Goal: Find specific page/section: Find specific page/section

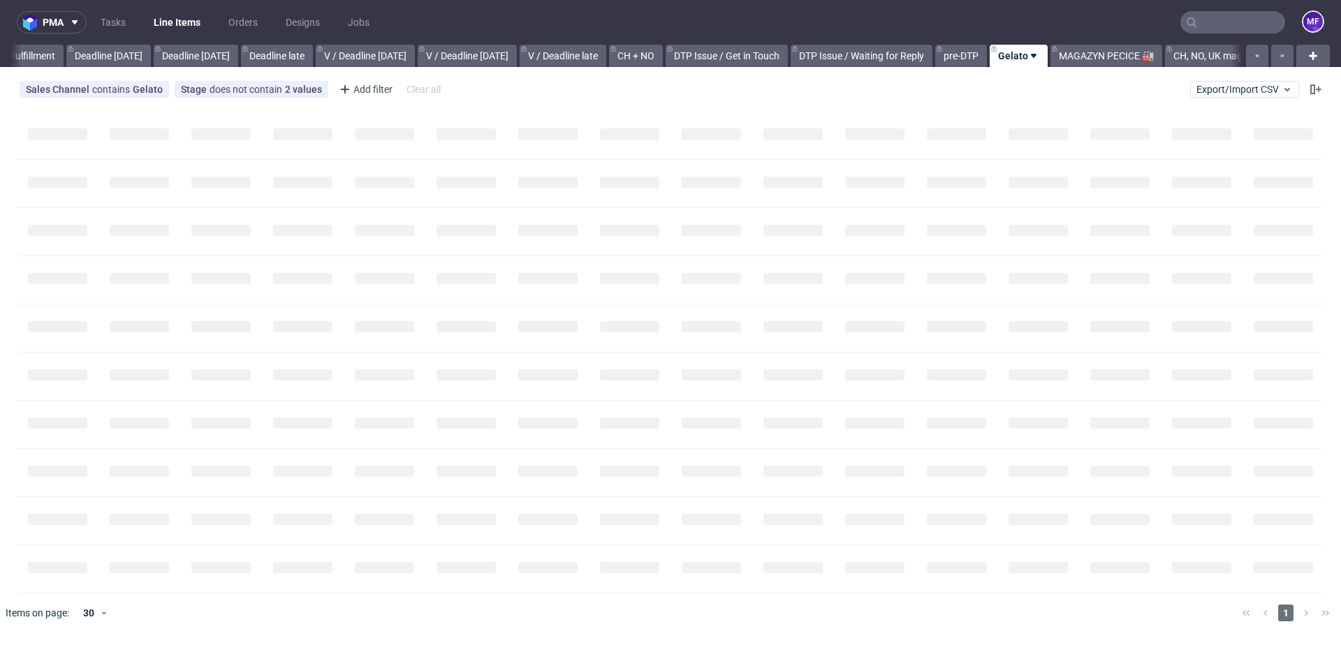
click at [1230, 29] on input "text" at bounding box center [1232, 22] width 105 height 22
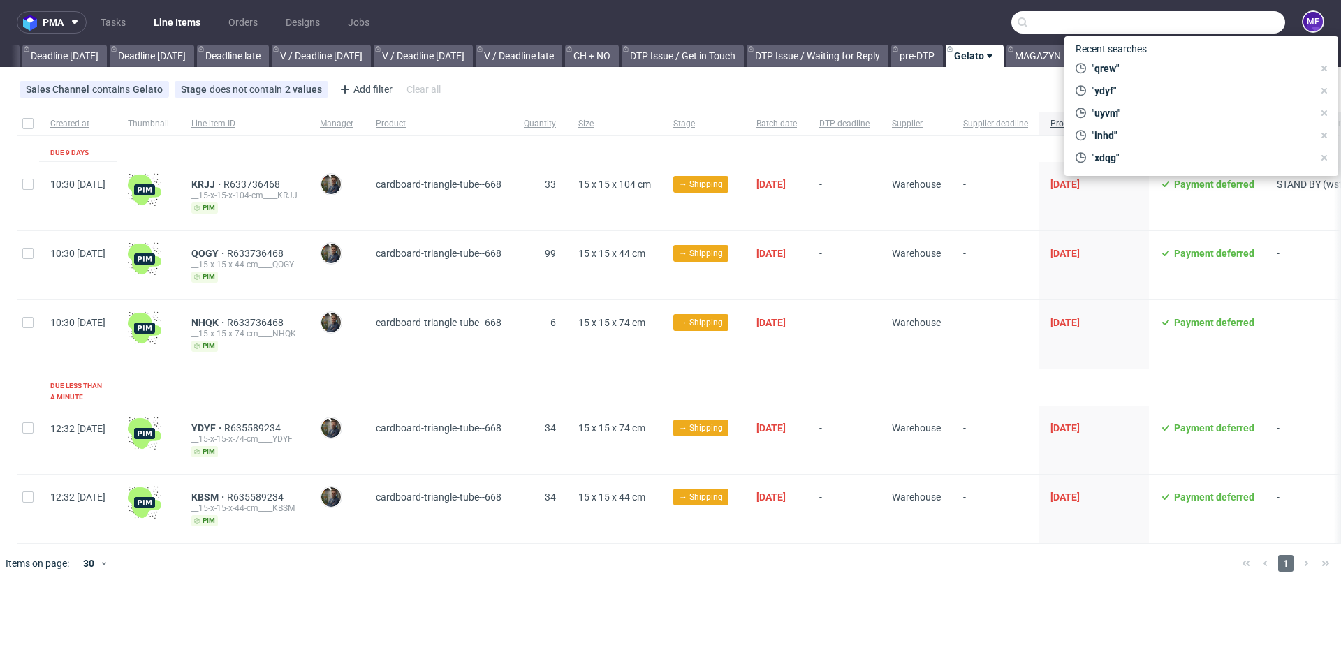
scroll to position [0, 1492]
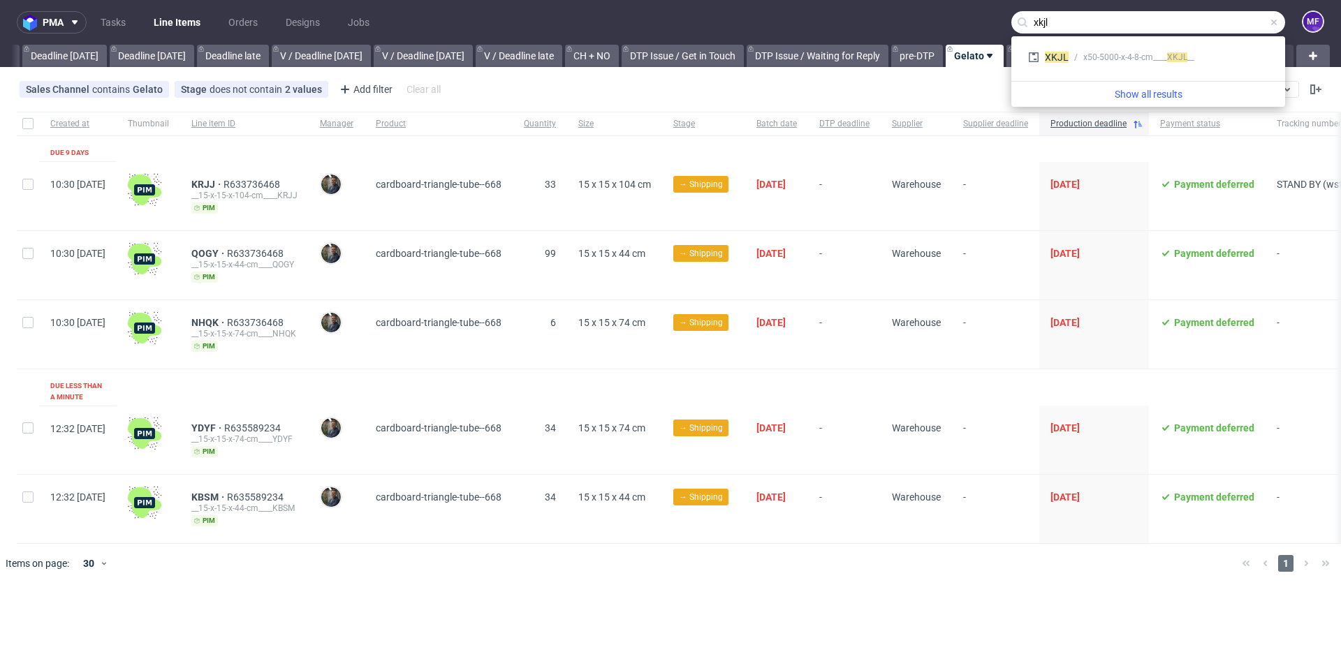
type input "xkjl"
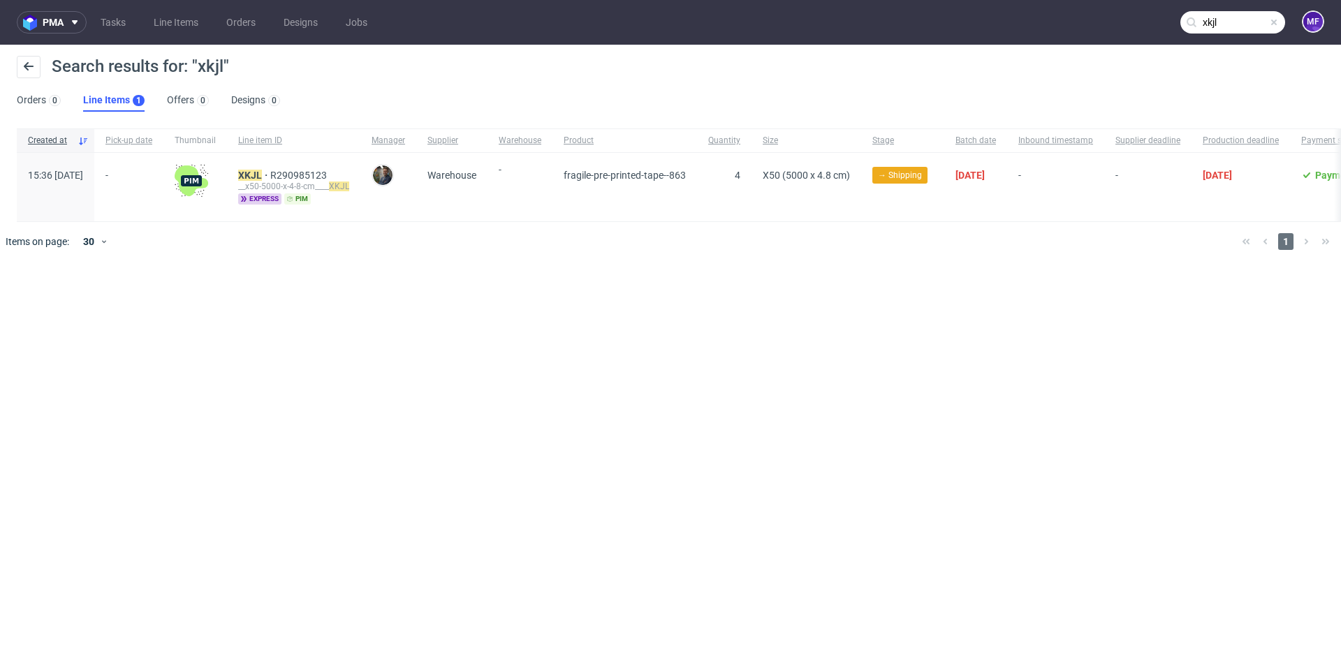
click at [541, 194] on span "-" at bounding box center [520, 184] width 43 height 41
click at [476, 182] on span "Warehouse" at bounding box center [451, 187] width 49 height 35
click at [262, 174] on mark "XKJL" at bounding box center [250, 175] width 24 height 11
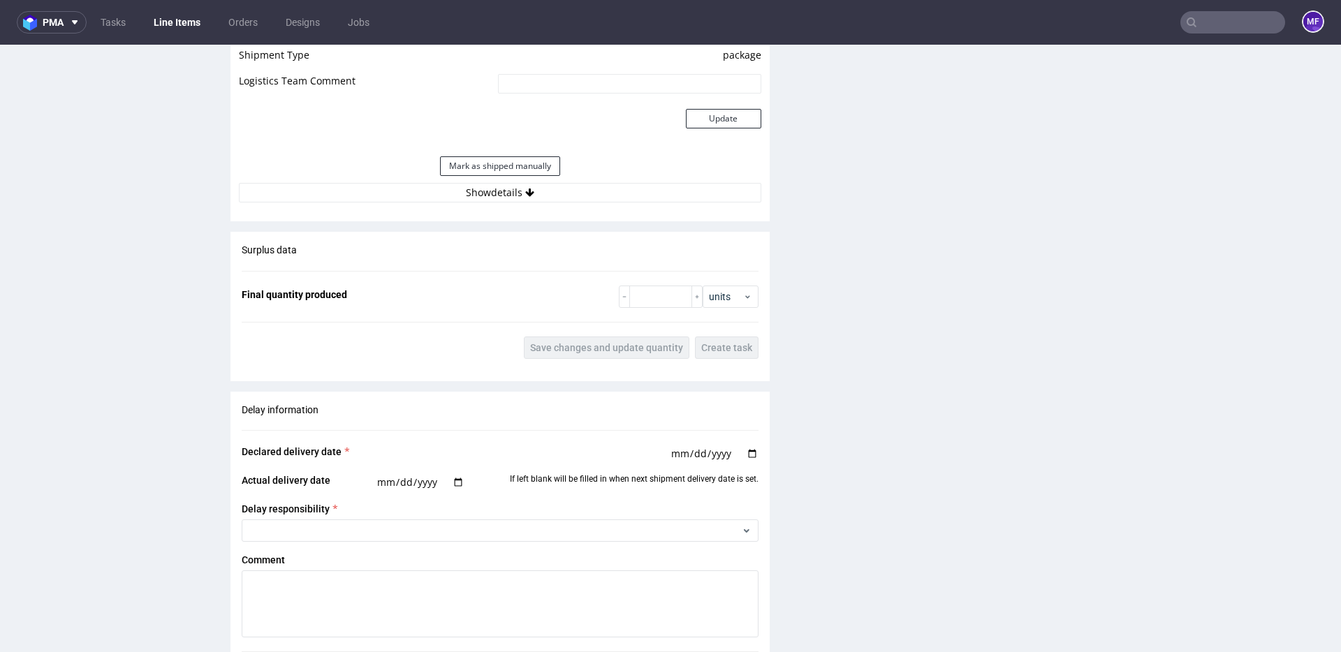
scroll to position [1261, 0]
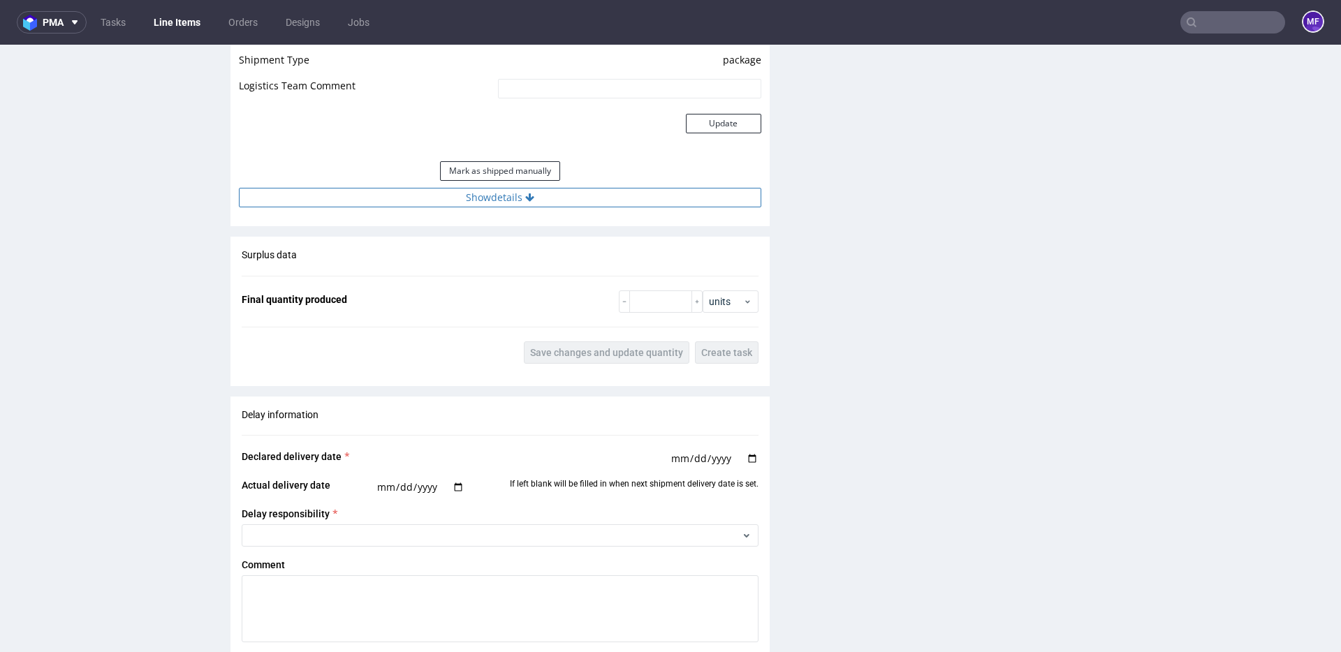
click at [527, 198] on icon at bounding box center [529, 198] width 9 height 10
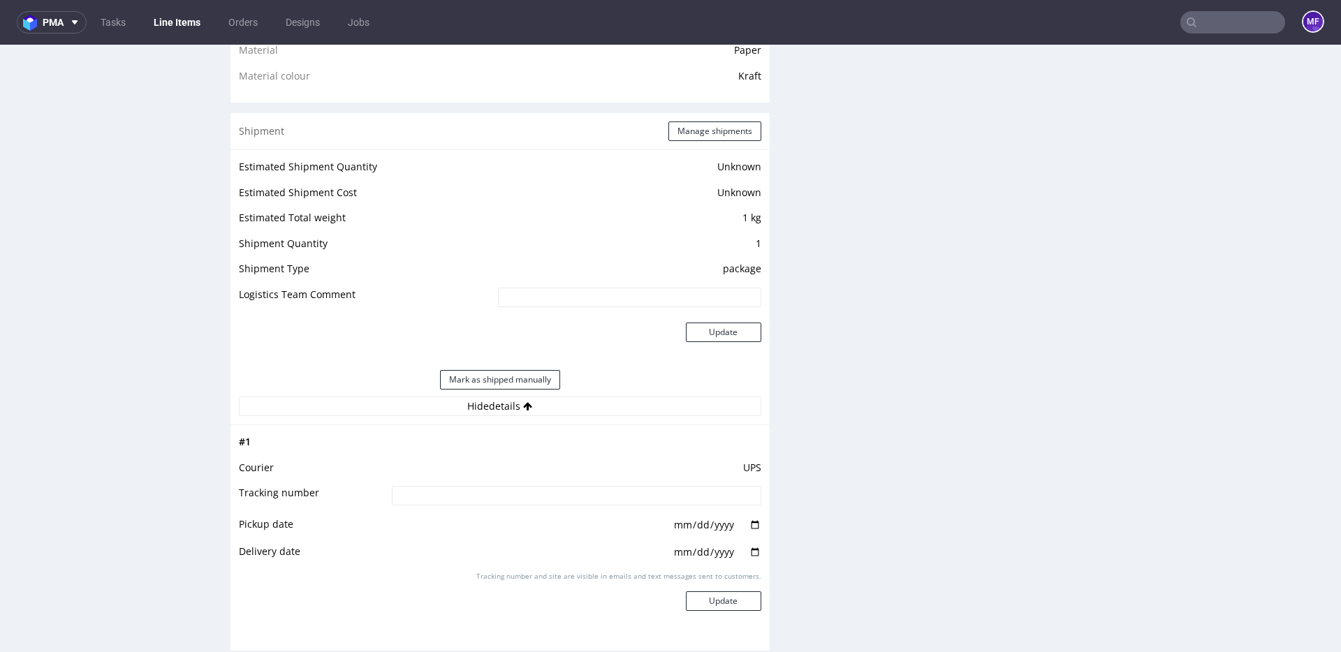
scroll to position [999, 0]
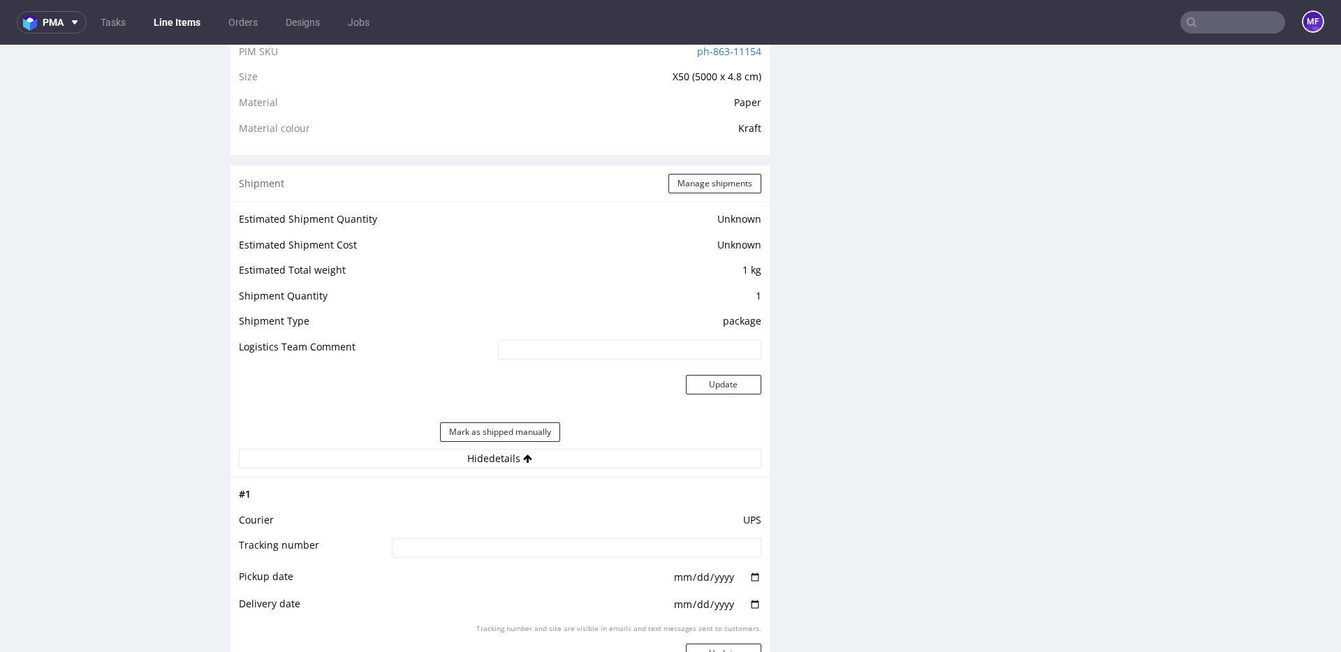
click at [703, 194] on div "Shipment Manage shipments" at bounding box center [499, 184] width 539 height 36
click at [701, 191] on button "Manage shipments" at bounding box center [714, 184] width 93 height 20
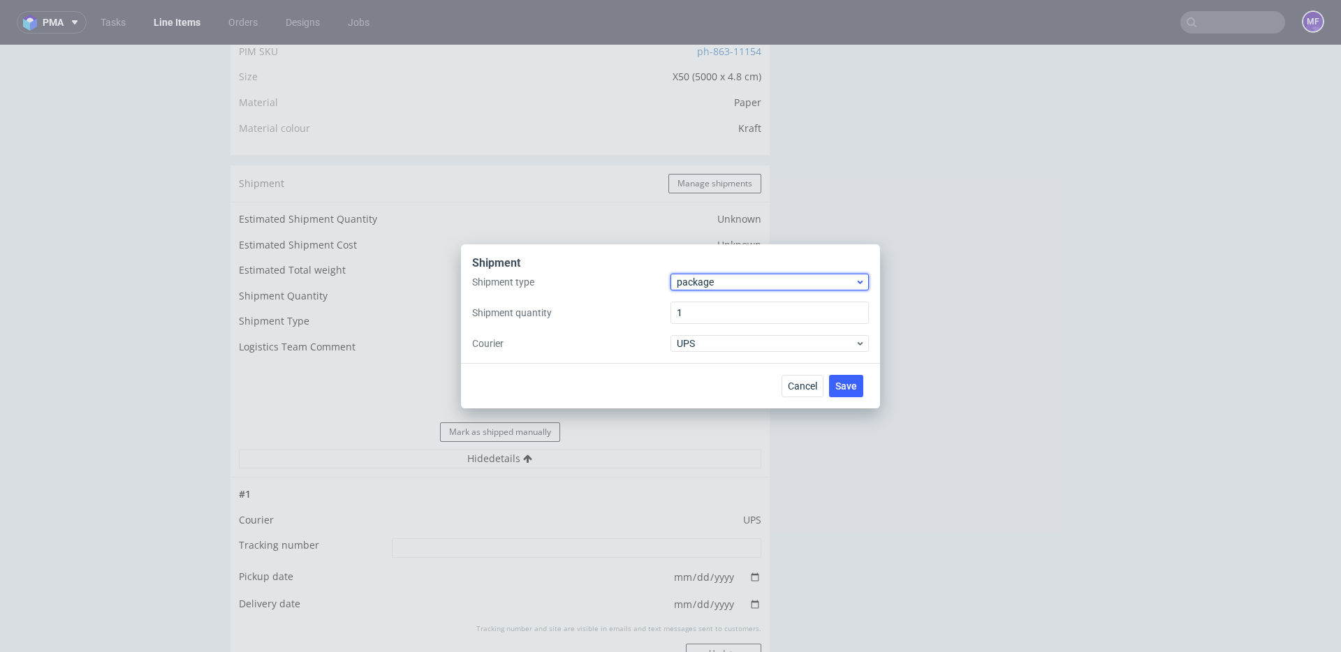
click at [712, 289] on div "package" at bounding box center [769, 282] width 198 height 17
click at [713, 316] on div "pallet" at bounding box center [769, 311] width 187 height 25
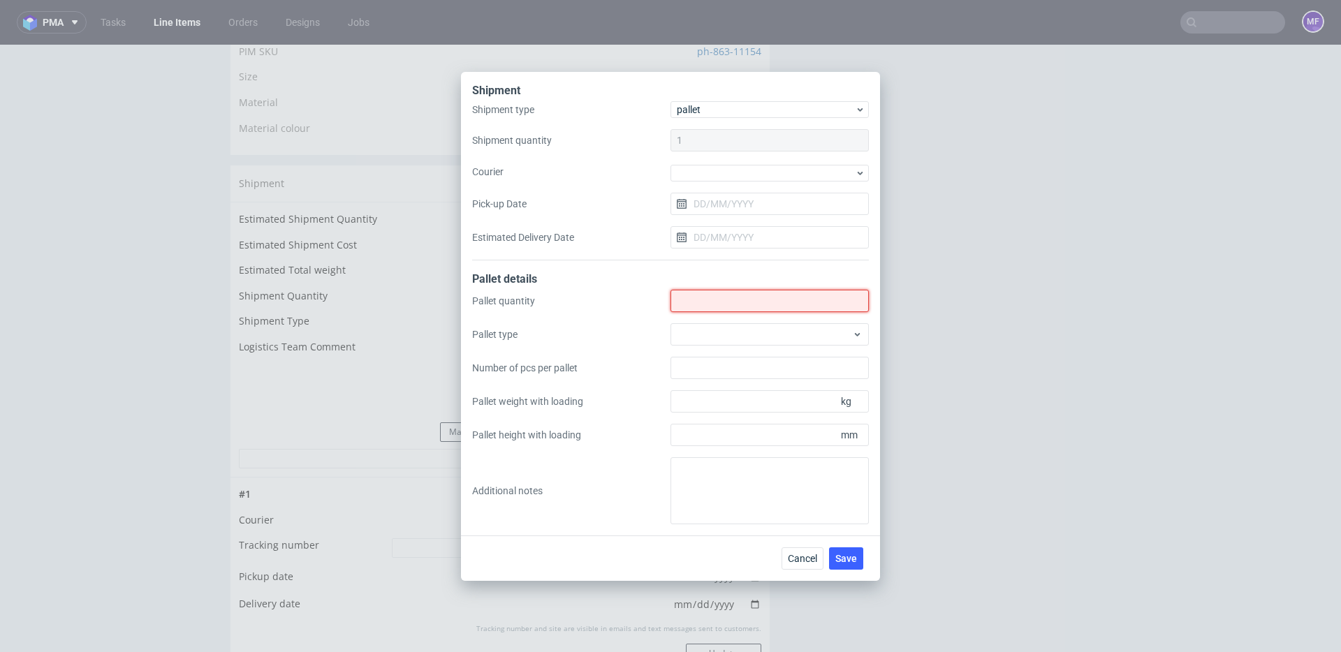
click at [711, 303] on input "Shipment type" at bounding box center [769, 301] width 198 height 22
click at [708, 490] on textarea at bounding box center [769, 490] width 198 height 67
click at [696, 300] on input "Shipment type" at bounding box center [769, 301] width 198 height 22
type input "1"
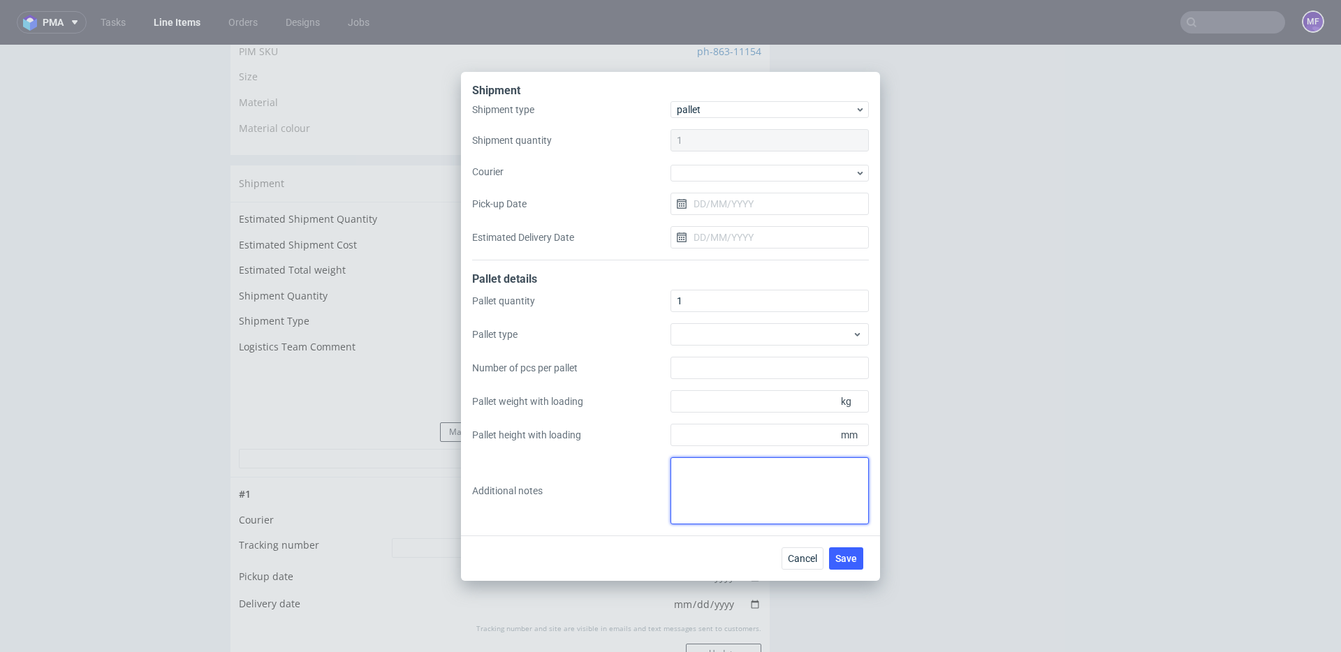
click at [728, 476] on textarea at bounding box center [769, 490] width 198 height 67
paste textarea "Wys x Szer x Dl - Kg 1 Paczka 5x50x45 - 2Kg"
click at [726, 494] on textarea "1 paczka UPS do UK: Wys x Szer x Dl - Kg 1 Paczka 5x50x45 - 2Kg" at bounding box center [769, 490] width 198 height 67
click at [682, 501] on textarea "1 paczka UPS do UK: Wys x Szer x Dl - Kg 1 Paczka 5x50x45 - 2Kg" at bounding box center [769, 490] width 198 height 67
click at [814, 495] on textarea "1 paczka UPS do UK: Wys x Szer x Dl - Kg 1 Paczka 5x50x45 - 2Kg" at bounding box center [769, 490] width 198 height 67
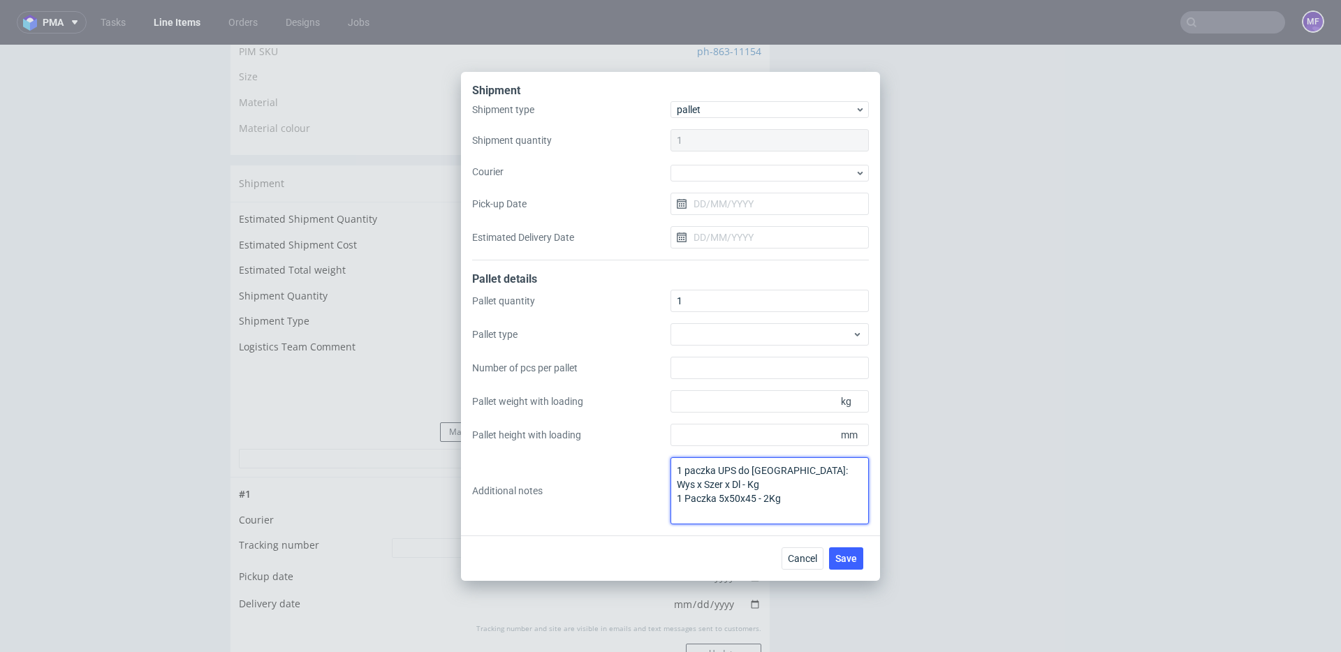
drag, startPoint x: 718, startPoint y: 501, endPoint x: 661, endPoint y: 501, distance: 56.6
click at [661, 501] on div "Pallet quantity 1 Pallet type Number of pcs per pallet Pallet weight with loadi…" at bounding box center [670, 407] width 397 height 235
click at [781, 506] on textarea "1 paczka UPS do UK: Wys x Szer x Dl - Kg 5x50x45 - 2Kg" at bounding box center [769, 490] width 198 height 67
type textarea "1 paczka UPS do UK: Wys x Szer x Dl - Kg 5x50x45 - 2Kg"
click at [853, 561] on span "Save" at bounding box center [846, 559] width 22 height 10
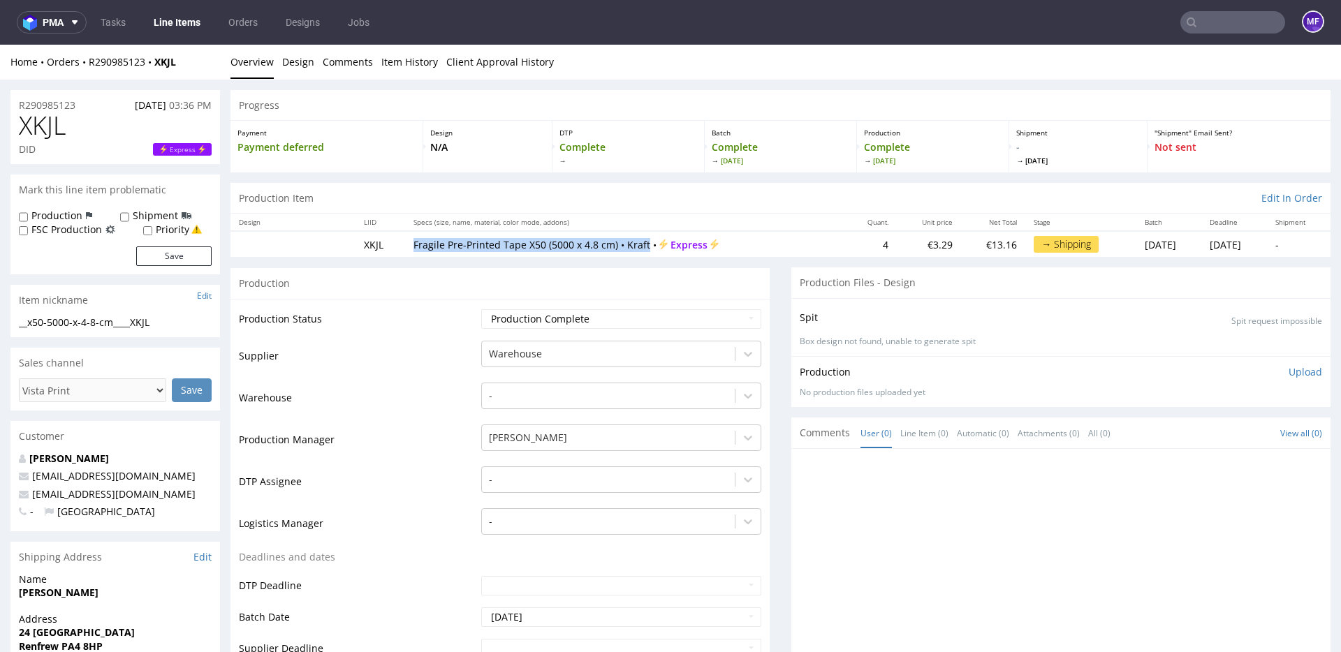
drag, startPoint x: 403, startPoint y: 246, endPoint x: 645, endPoint y: 251, distance: 241.7
click at [645, 251] on td "Fragile Pre-Printed Tape X50 (5000 x 4.8 cm) • Kraft • Express" at bounding box center [625, 244] width 441 height 26
copy p "Fragile Pre-Printed Tape X50 (5000 x 4.8 cm) • Kraft"
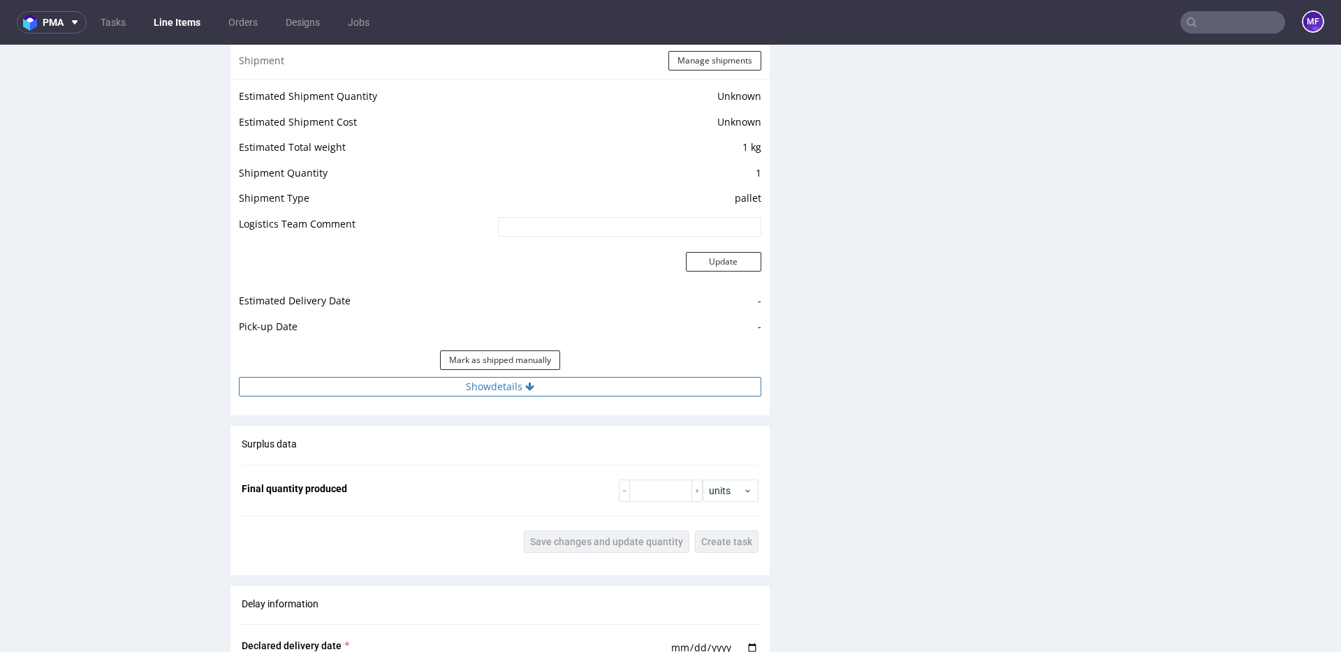
click at [445, 384] on button "Show details" at bounding box center [500, 387] width 522 height 20
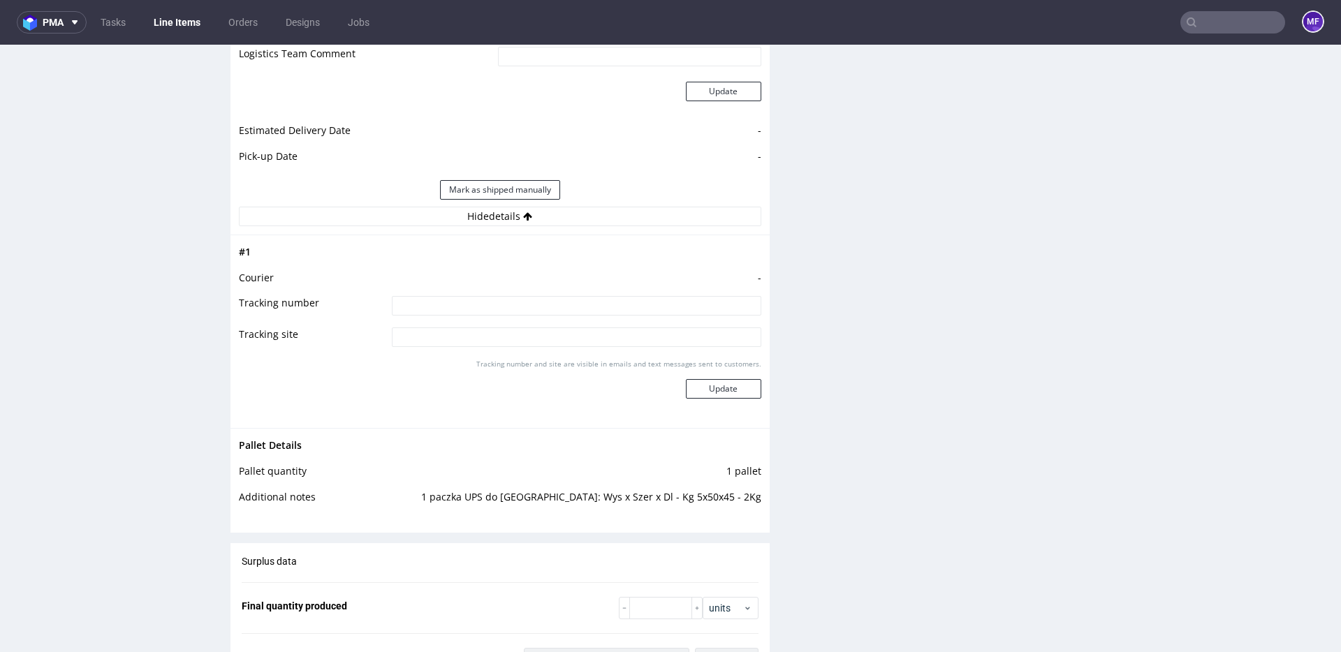
scroll to position [1610, 0]
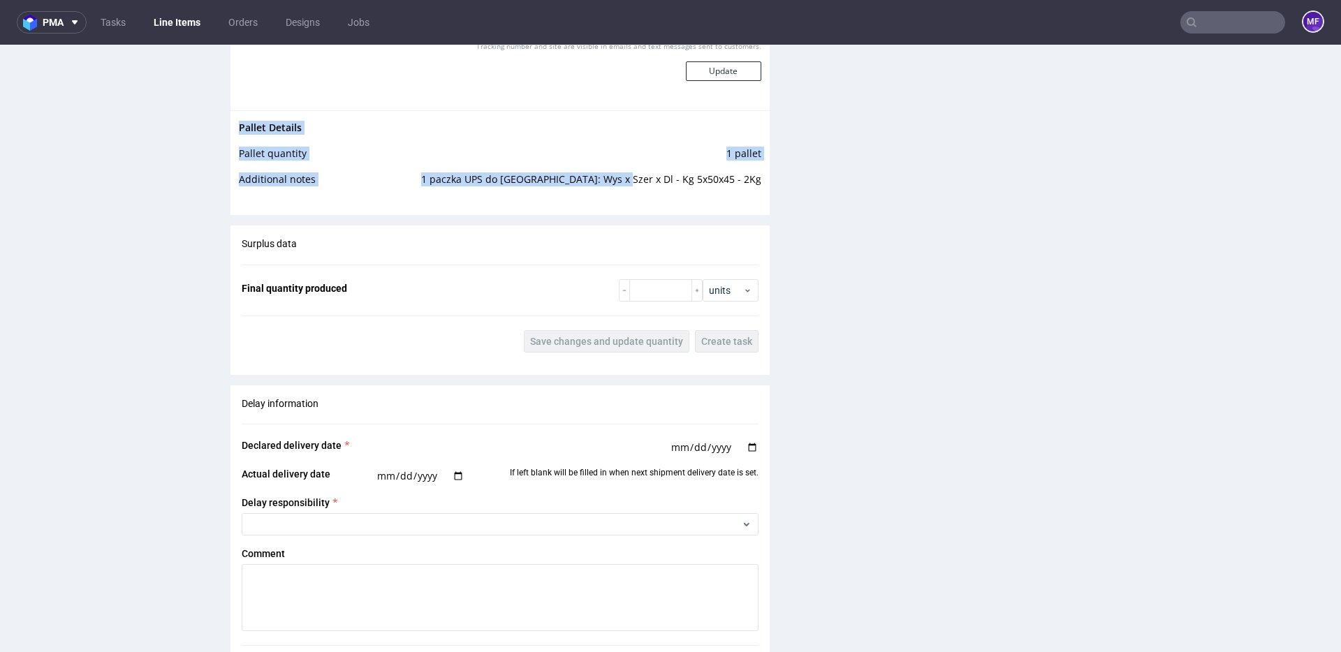
drag, startPoint x: 688, startPoint y: 180, endPoint x: 759, endPoint y: 181, distance: 71.2
click at [759, 181] on div "Pallet Details Pallet quantity 1 pallet Additional notes 1 paczka UPS do UK: Wy…" at bounding box center [499, 157] width 539 height 94
copy tbody "Pallet Details Pallet quantity 1 pallet Additional notes 1 paczka UPS do UK: Wy…"
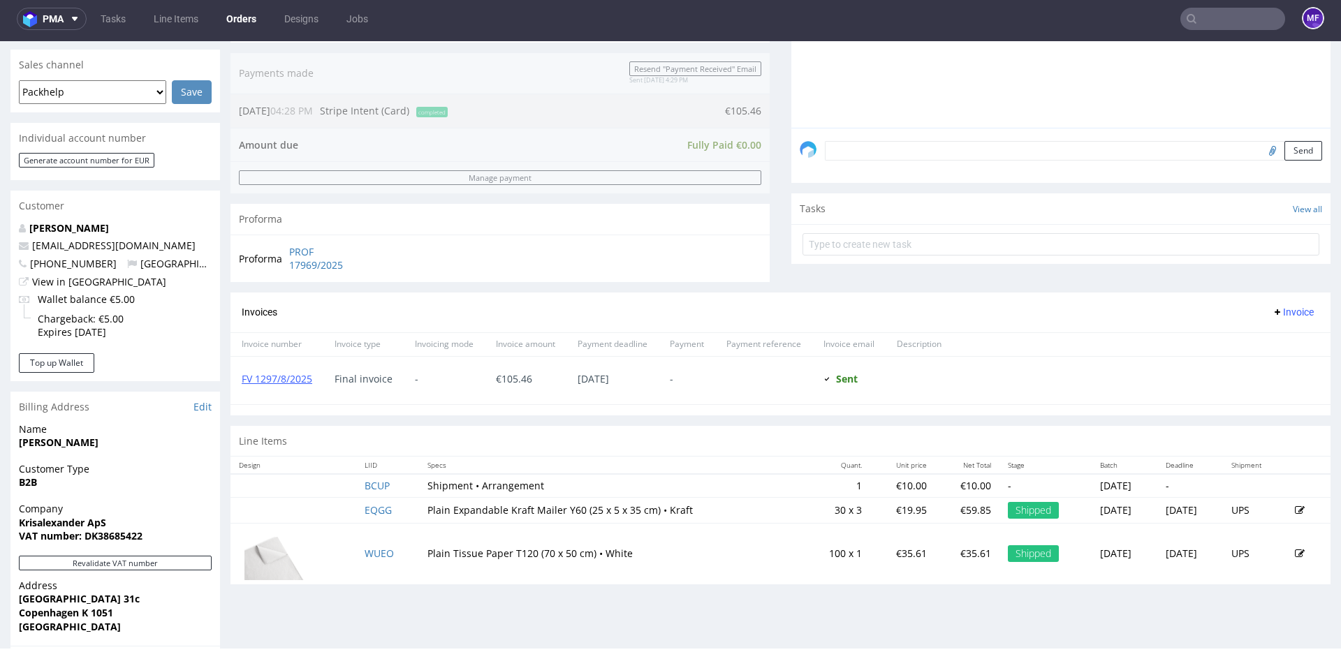
scroll to position [344, 0]
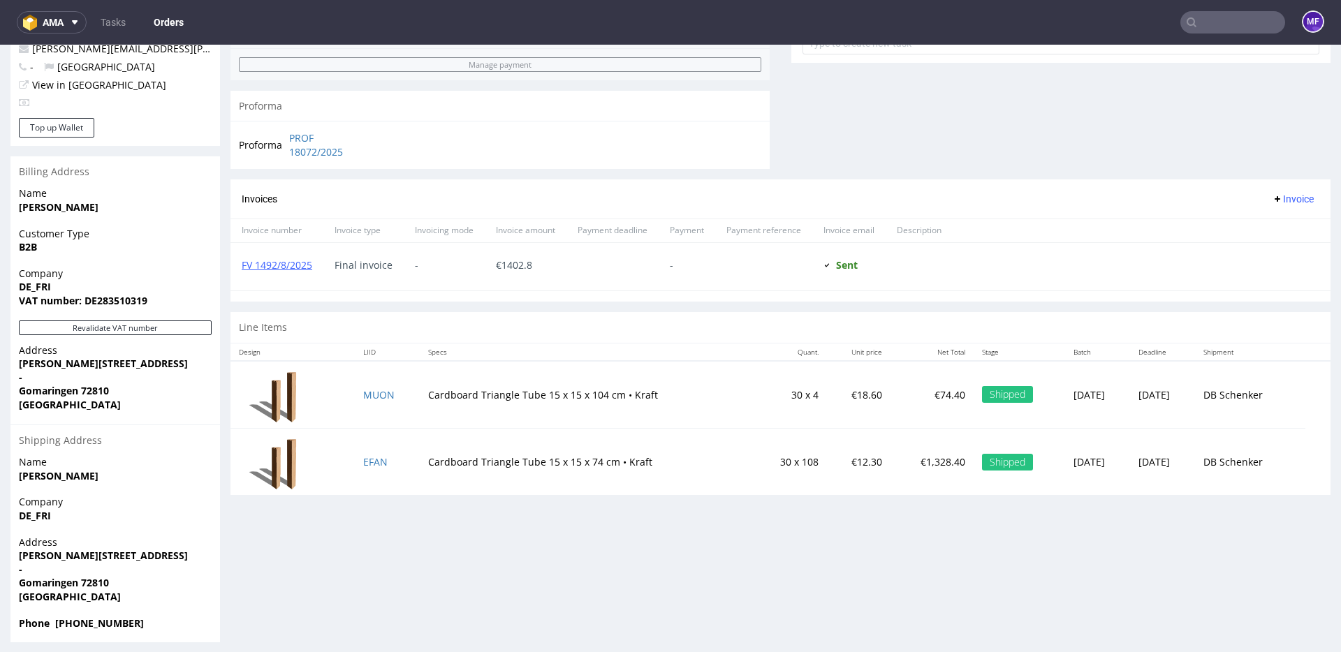
scroll to position [561, 0]
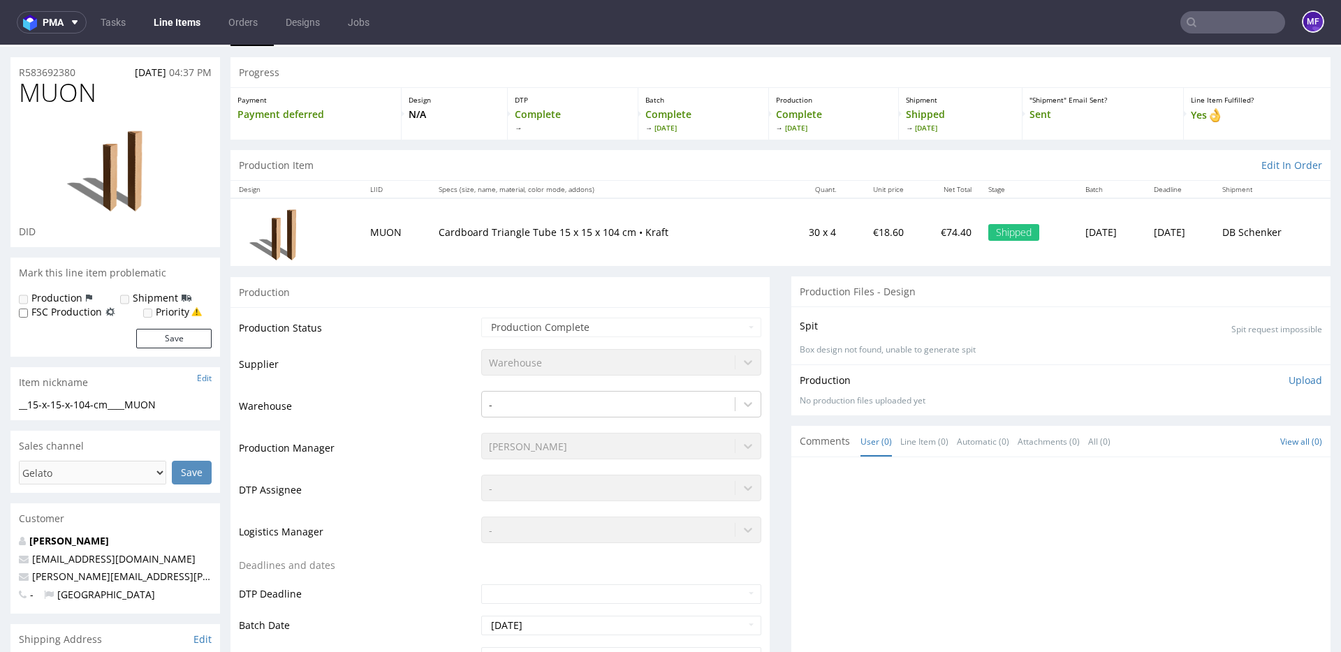
click at [435, 371] on td "Supplier" at bounding box center [358, 369] width 239 height 42
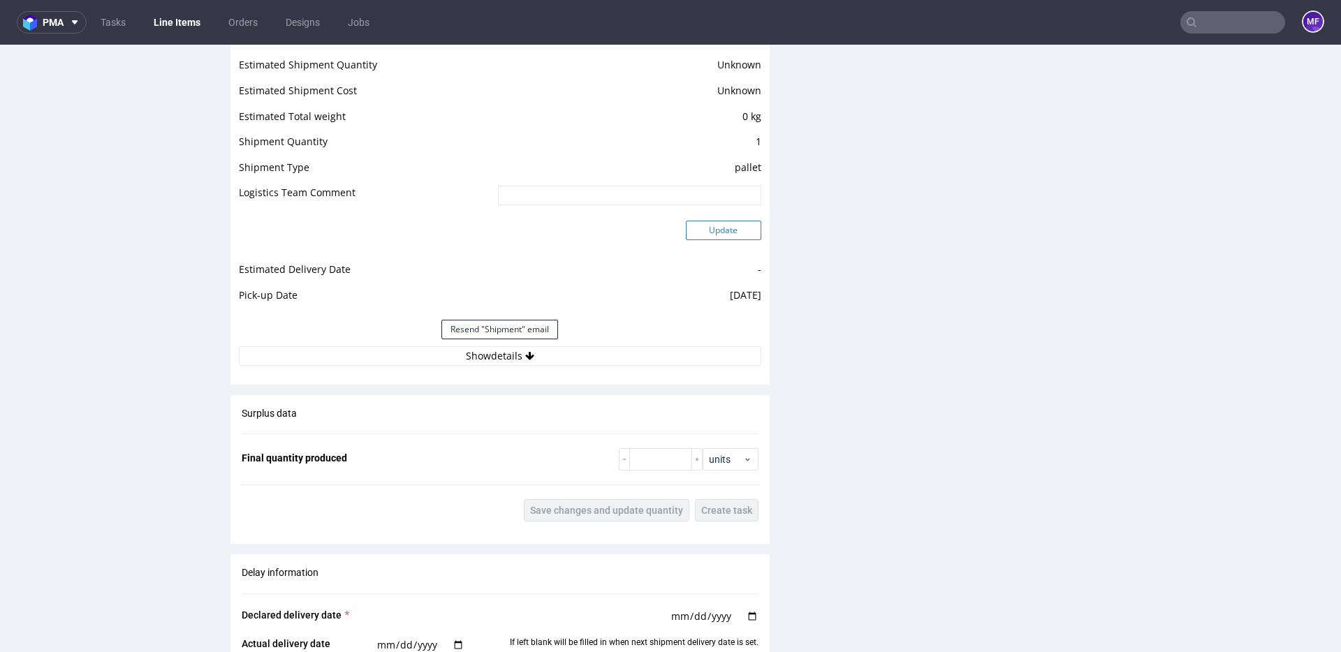
scroll to position [1196, 0]
click at [553, 345] on button "Show details" at bounding box center [500, 355] width 522 height 20
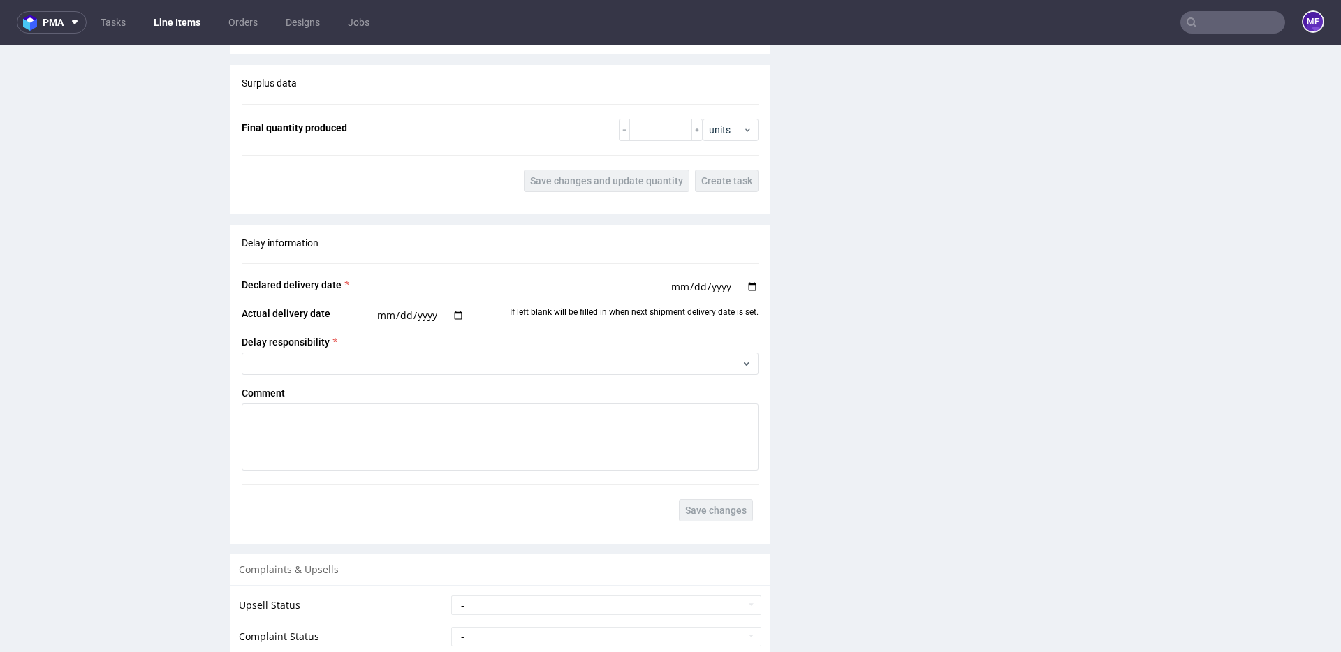
scroll to position [2036, 0]
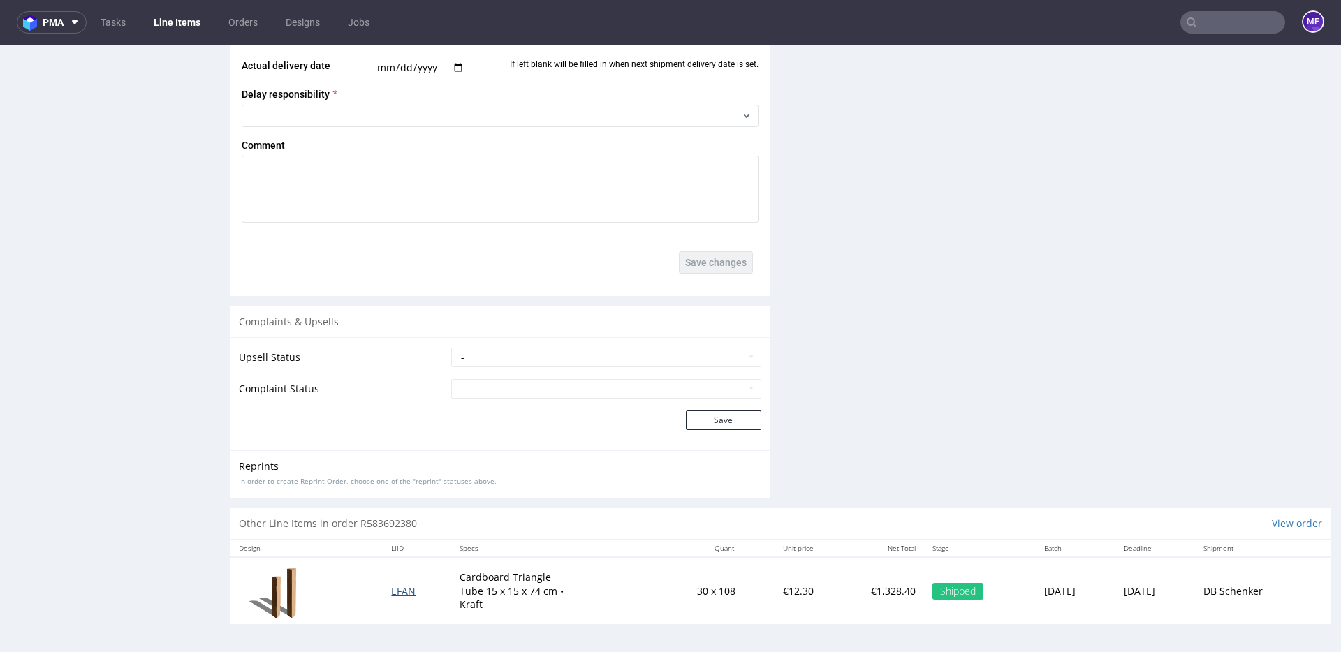
click at [391, 588] on span "EFAN" at bounding box center [403, 591] width 24 height 13
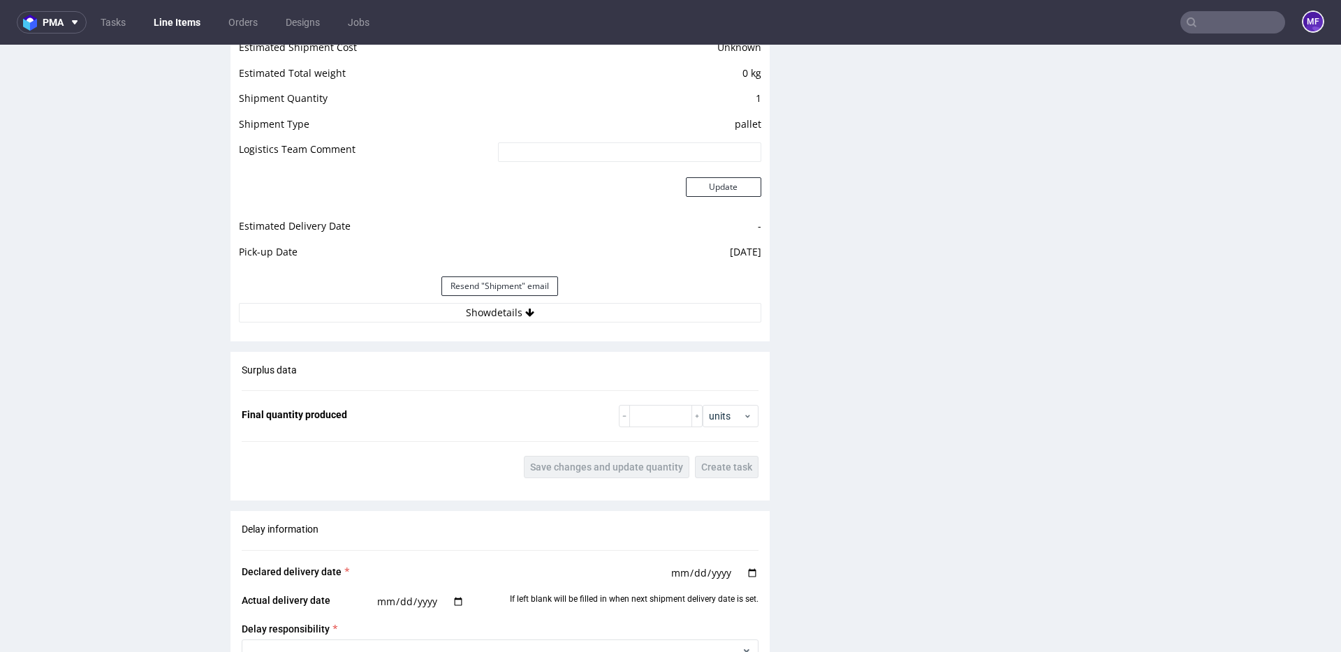
scroll to position [1241, 0]
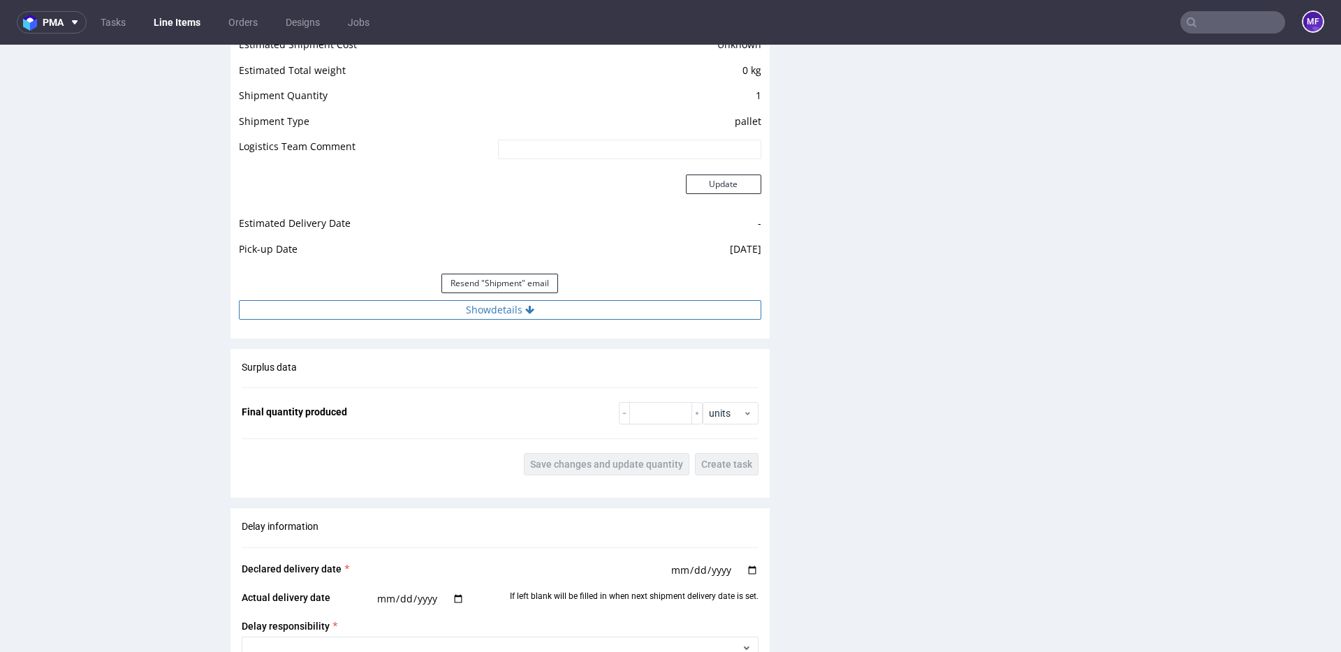
click at [497, 315] on button "Show details" at bounding box center [500, 310] width 522 height 20
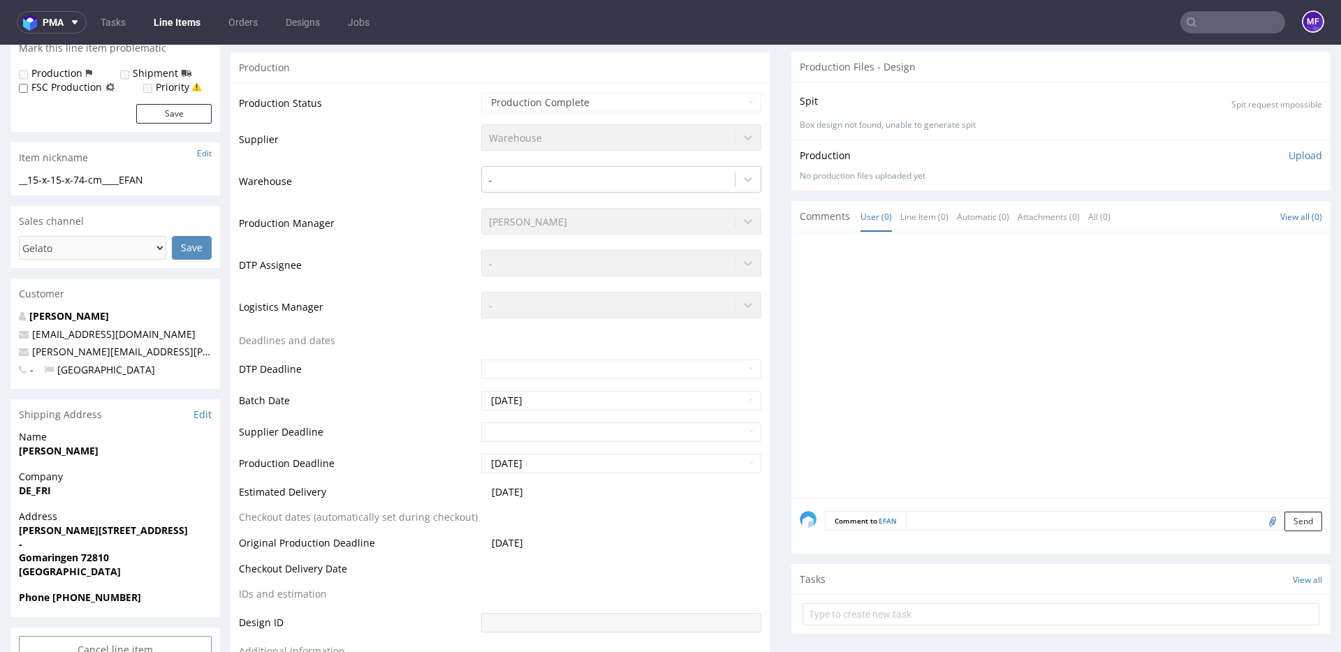
scroll to position [0, 0]
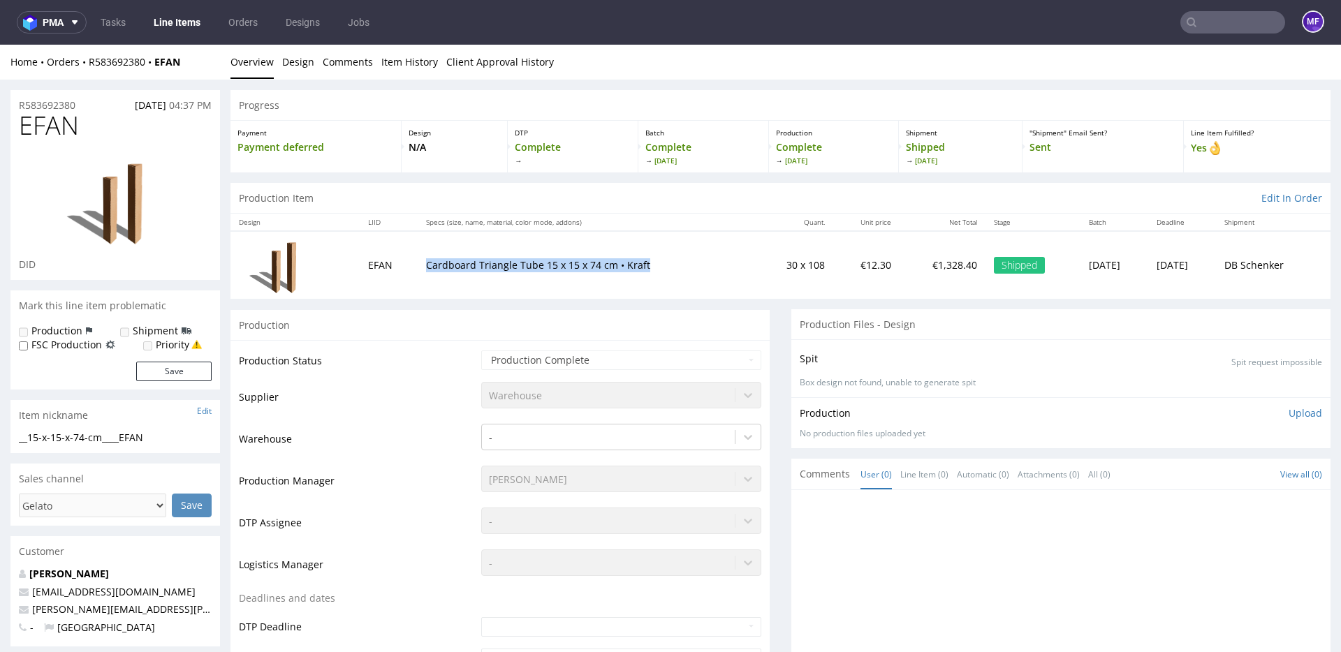
drag, startPoint x: 635, startPoint y: 267, endPoint x: 416, endPoint y: 270, distance: 218.6
click at [426, 270] on p "Cardboard Triangle Tube 15 x 15 x 74 cm • Kraft" at bounding box center [586, 265] width 321 height 14
copy p "Cardboard Triangle Tube 15 x 15 x 74 cm • Kraft"
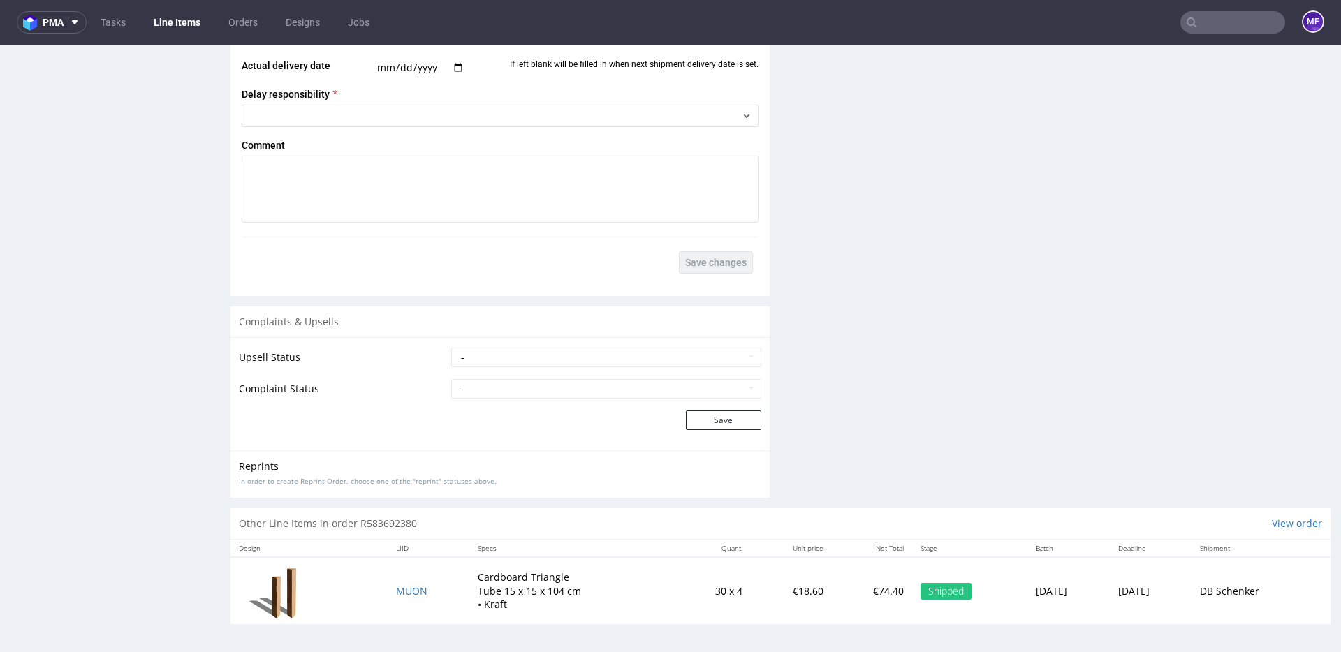
scroll to position [3, 0]
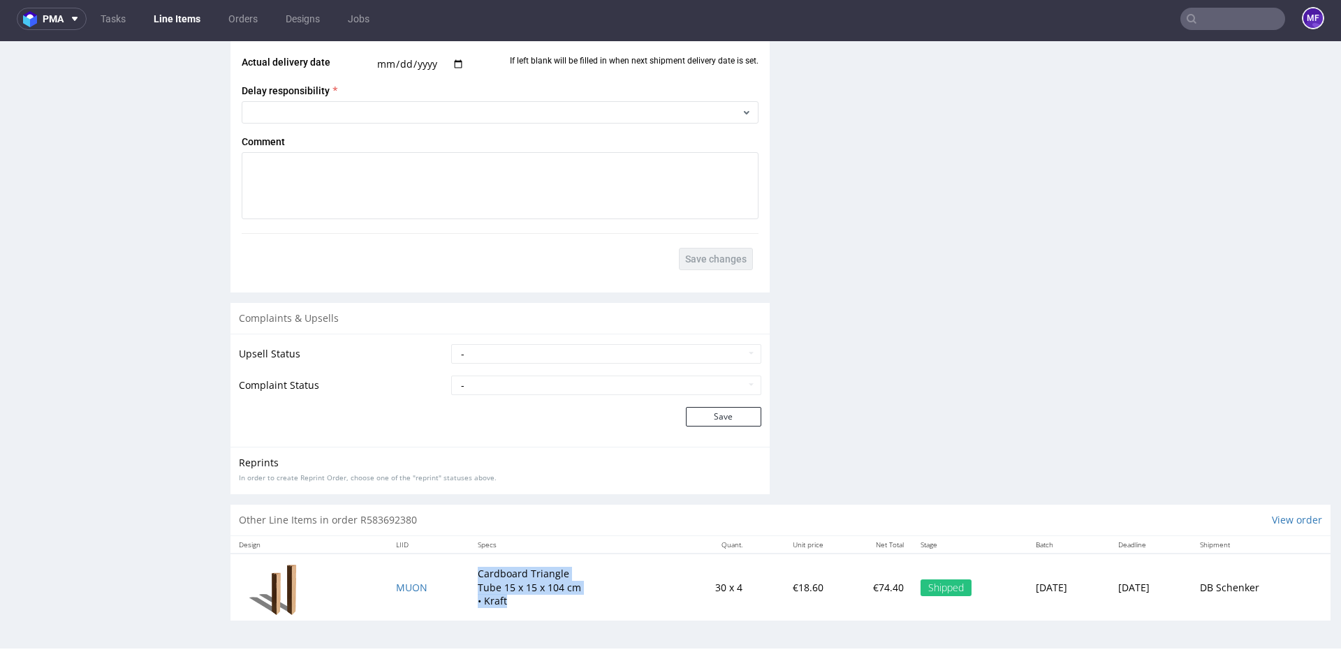
drag, startPoint x: 487, startPoint y: 603, endPoint x: 460, endPoint y: 573, distance: 40.5
click at [478, 573] on p "Cardboard Triangle Tube 15 x 15 x 104 cm • Kraft" at bounding box center [530, 587] width 105 height 41
copy p "Cardboard Triangle Tube 15 x 15 x 104 cm • Kraft"
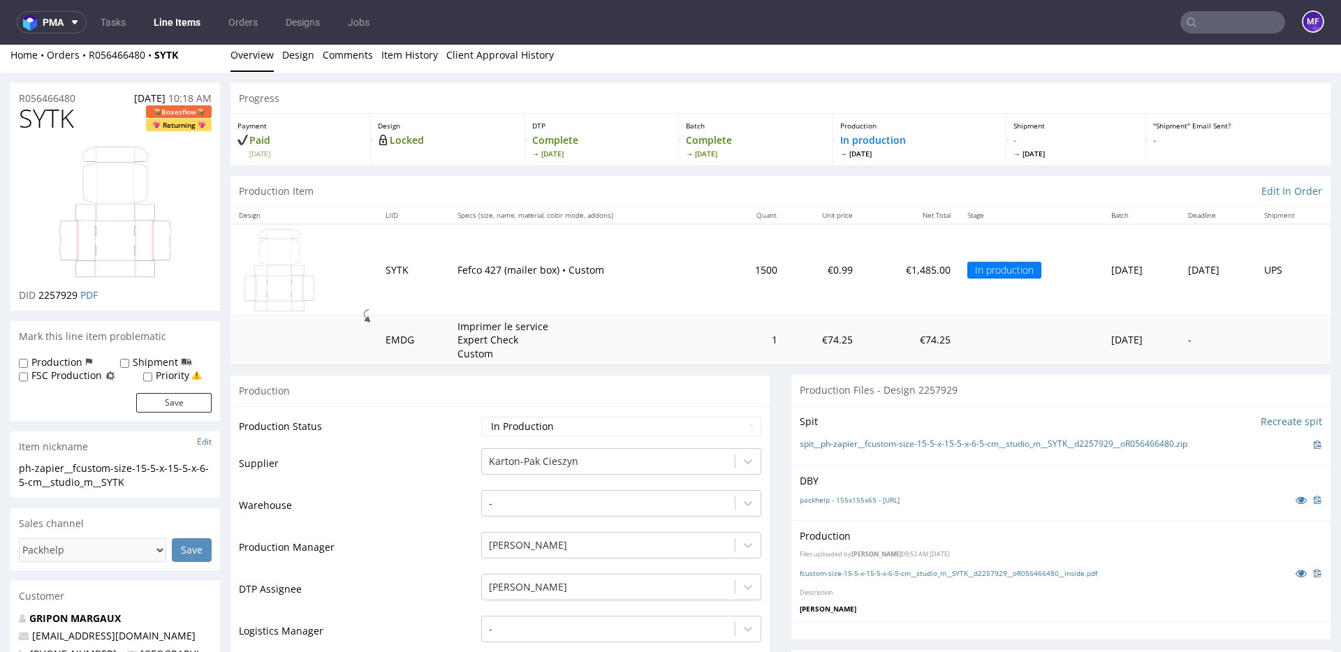
scroll to position [15, 0]
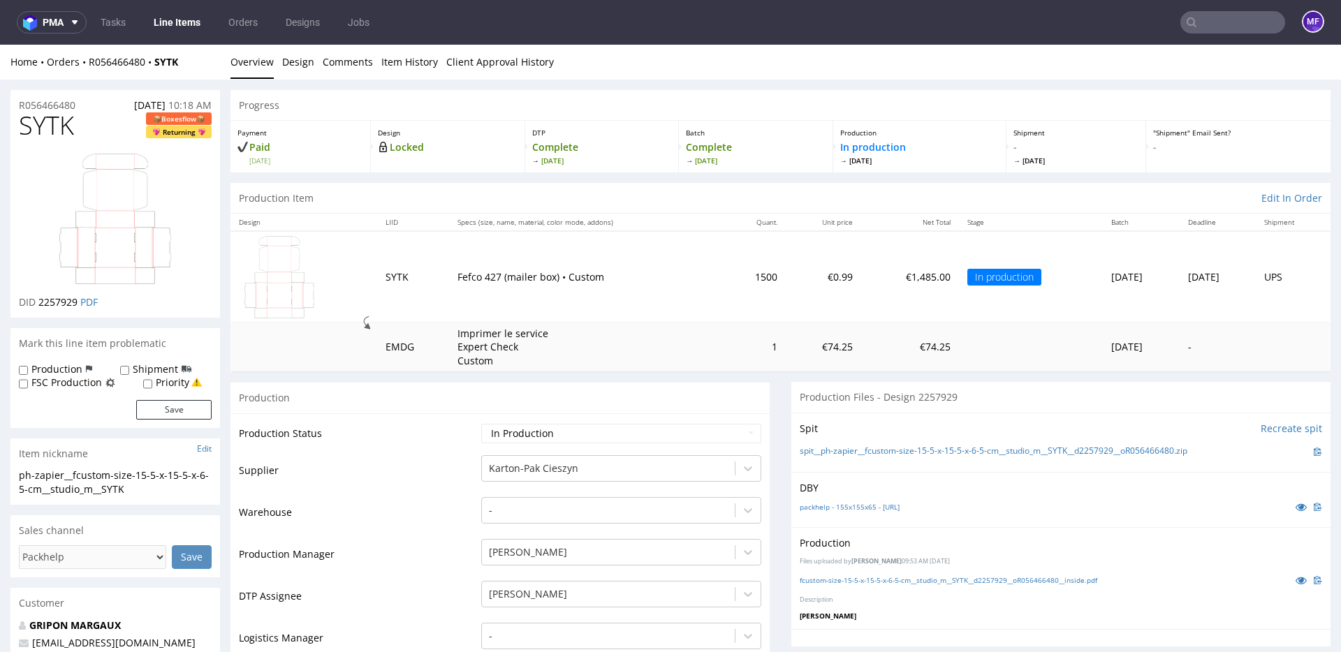
scroll to position [4, 0]
